Goal: Task Accomplishment & Management: Manage account settings

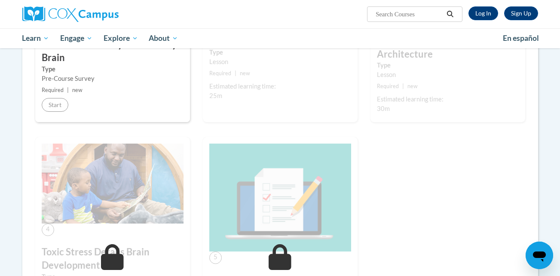
scroll to position [292, 0]
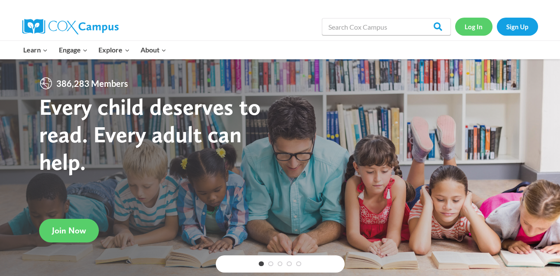
click at [473, 31] on link "Log In" at bounding box center [473, 27] width 37 height 18
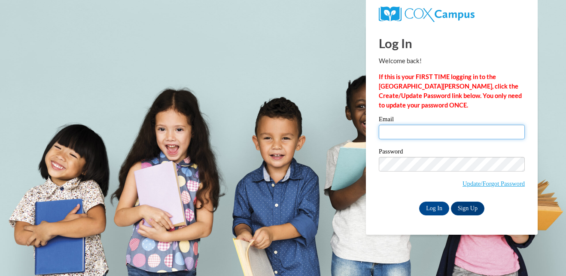
click at [442, 132] on input "Email" at bounding box center [452, 132] width 146 height 15
type input "kc0615@student.columbustech.edu"
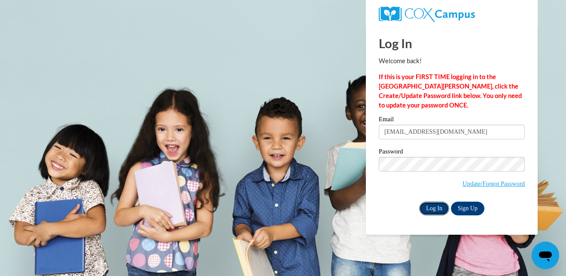
click at [442, 206] on input "Log In" at bounding box center [434, 208] width 30 height 14
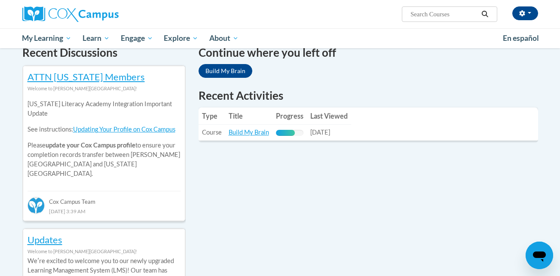
scroll to position [272, 0]
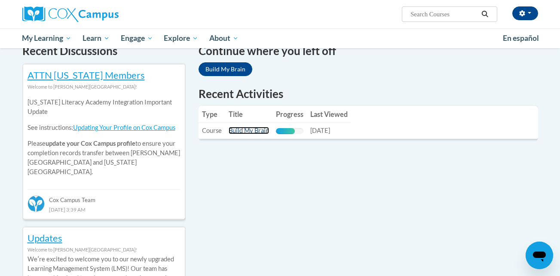
click at [241, 131] on link "Build My Brain" at bounding box center [249, 130] width 40 height 7
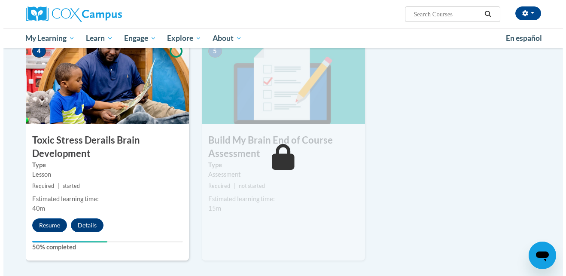
scroll to position [424, 0]
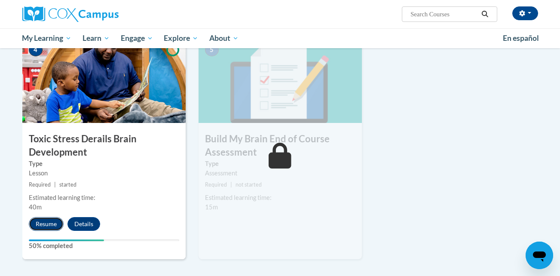
click at [49, 221] on button "Resume" at bounding box center [46, 224] width 35 height 14
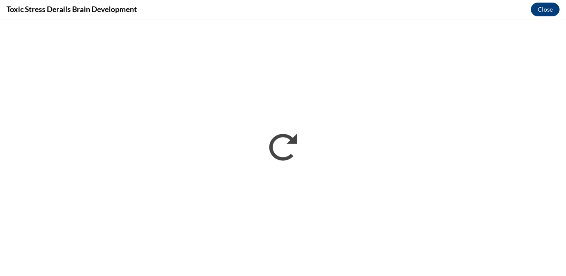
scroll to position [0, 0]
